Goal: Transaction & Acquisition: Purchase product/service

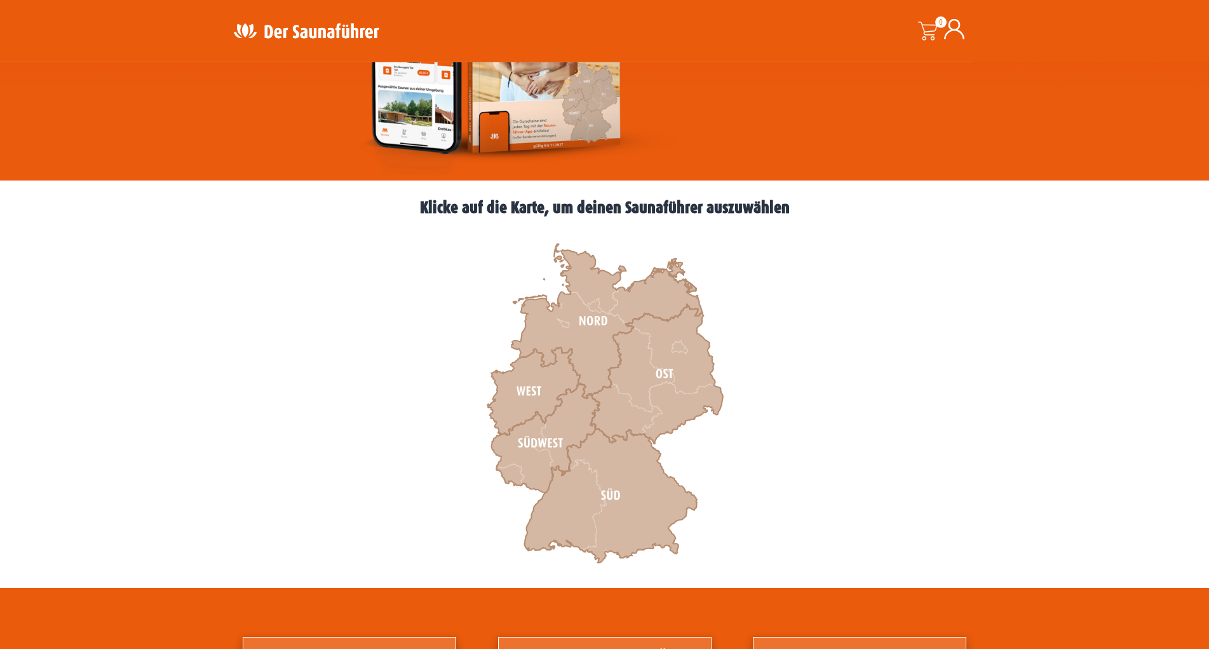
scroll to position [389, 0]
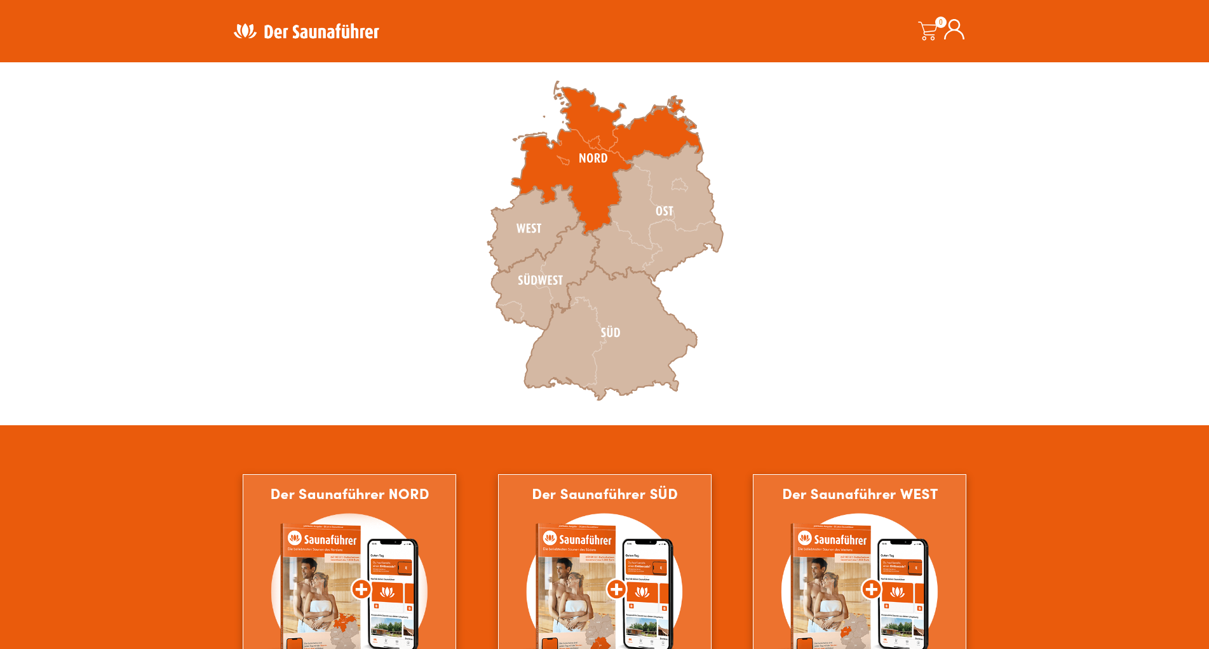
click at [594, 119] on icon at bounding box center [606, 158] width 191 height 154
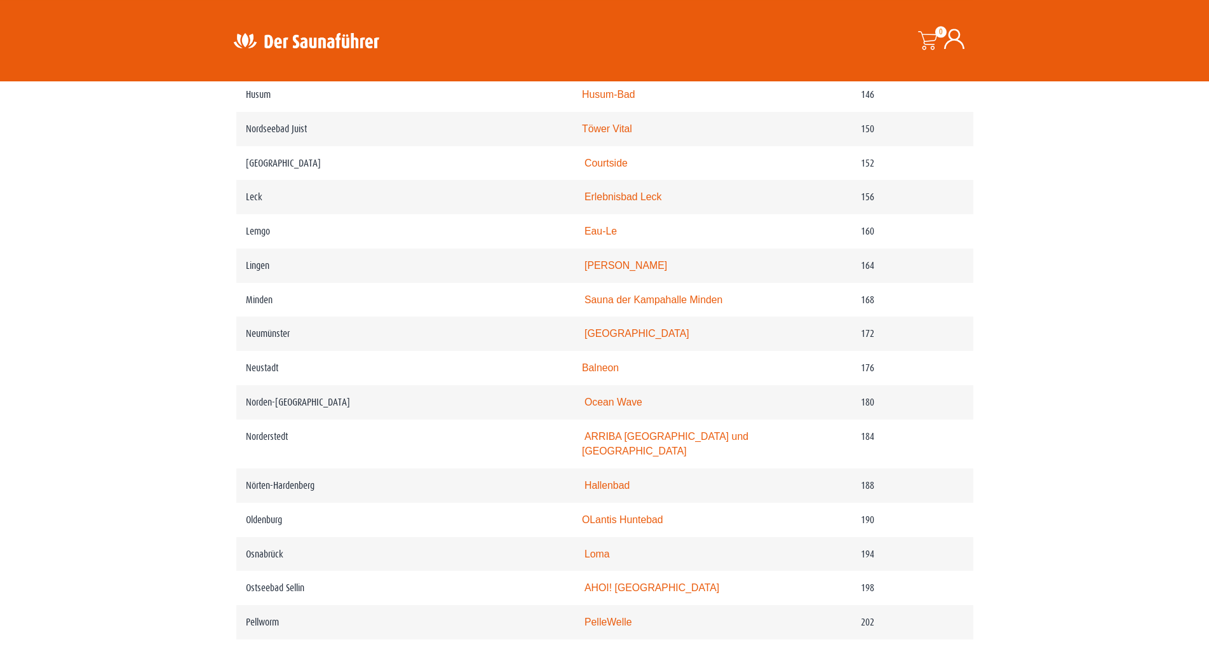
scroll to position [2009, 0]
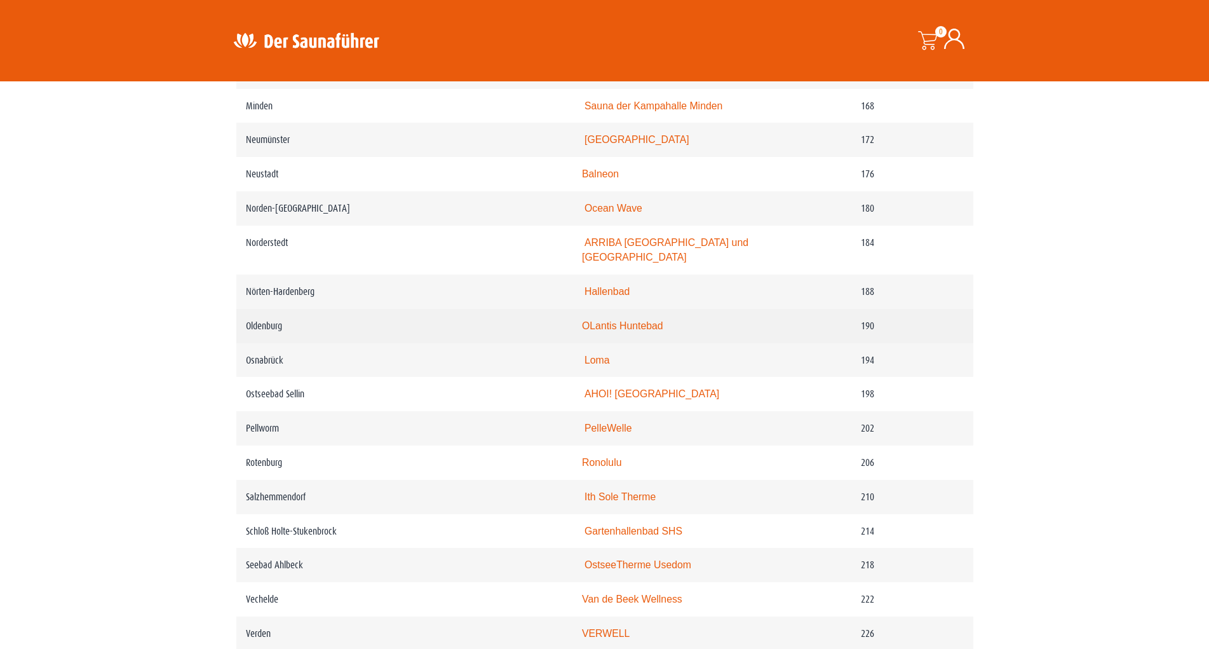
click at [600, 331] on link "OLantis Huntebad" at bounding box center [622, 325] width 81 height 11
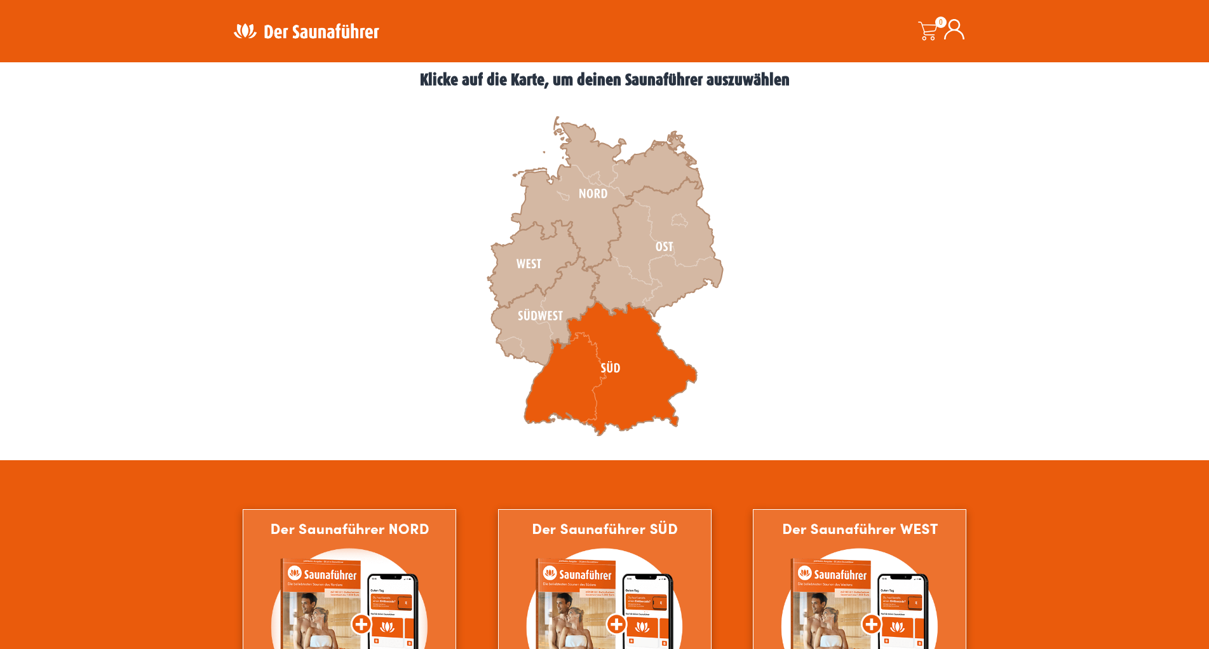
scroll to position [389, 0]
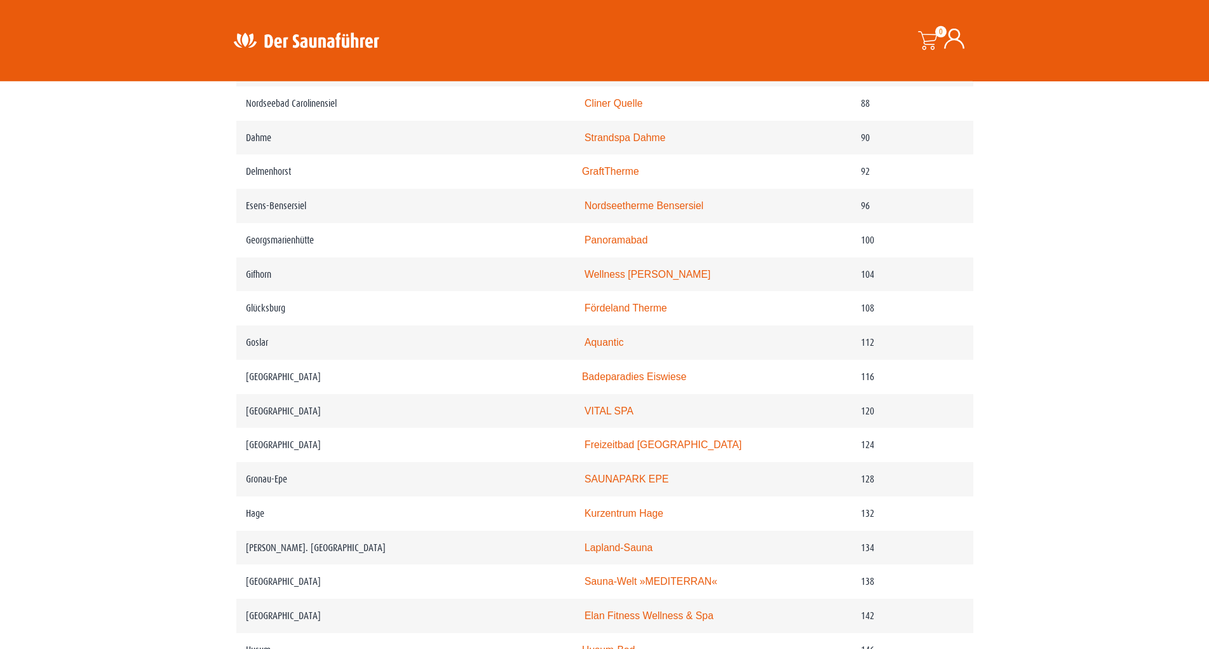
scroll to position [1231, 0]
